Goal: Find specific page/section: Find specific page/section

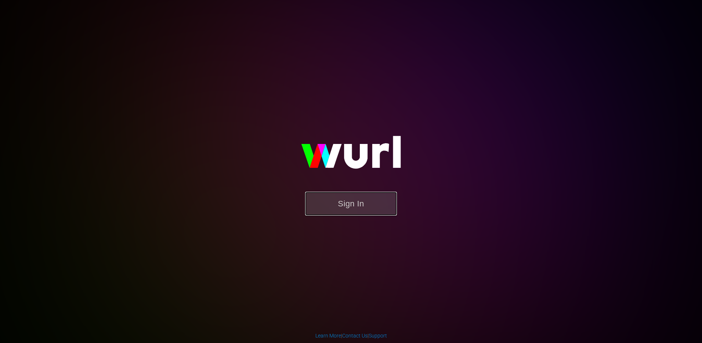
click at [348, 208] on button "Sign In" at bounding box center [351, 204] width 92 height 24
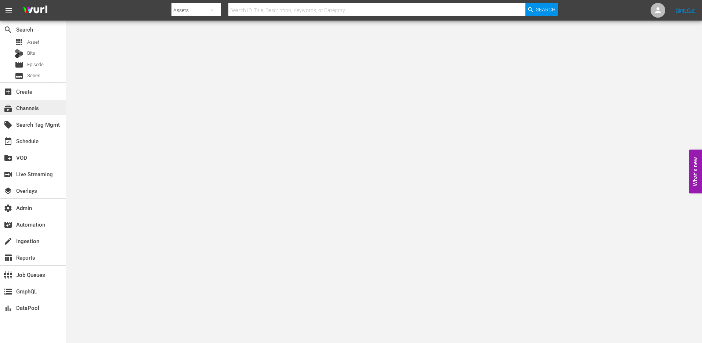
click at [29, 109] on div "subscriptions Channels" at bounding box center [20, 107] width 41 height 7
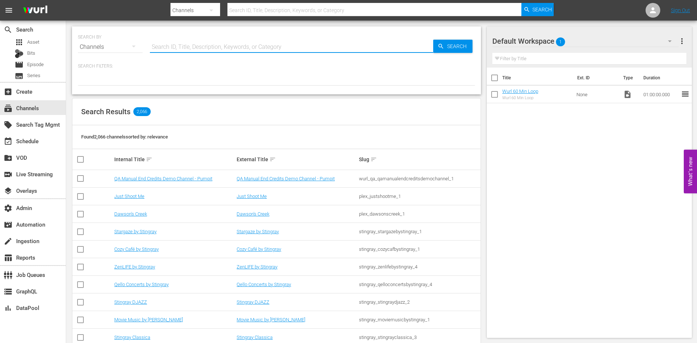
click at [184, 47] on input "text" at bounding box center [291, 47] width 283 height 18
paste input "plaion_pictures_gmbh_savinghope_1"
type input "plaion_pictures_gmbh_savinghope_1"
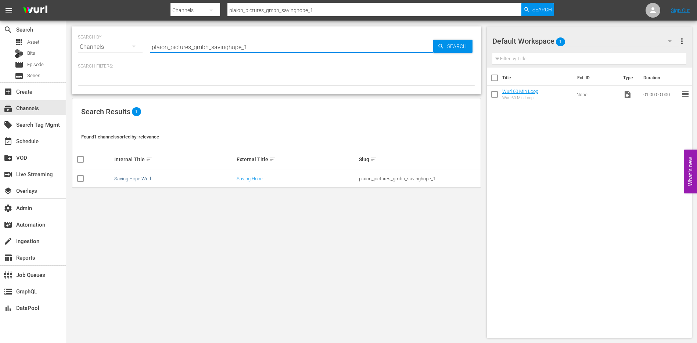
type input "plaion_pictures_gmbh_savinghope_1"
click at [132, 180] on link "Saving Hope Wurl" at bounding box center [132, 179] width 37 height 6
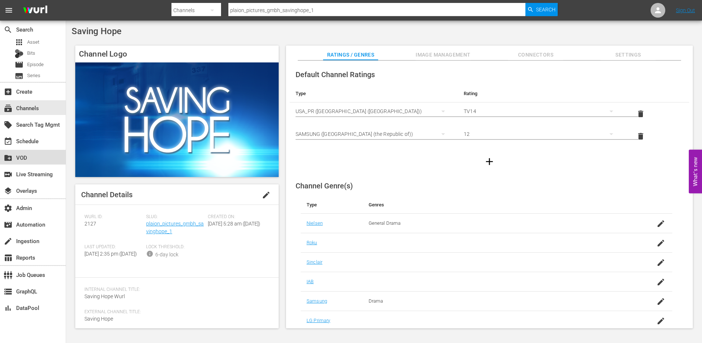
click at [30, 156] on div "create_new_folder VOD" at bounding box center [20, 156] width 41 height 7
